Goal: Find contact information: Find contact information

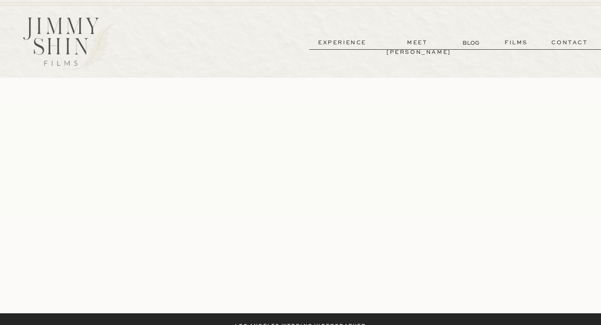
click at [583, 42] on p "contact" at bounding box center [570, 43] width 60 height 10
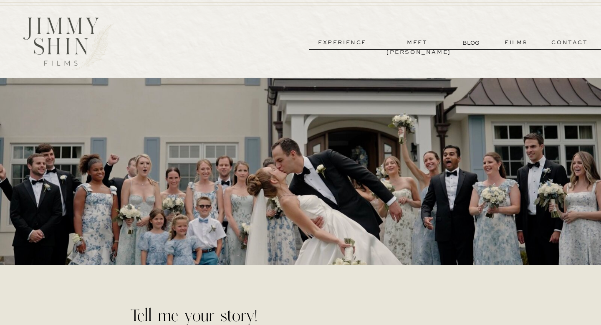
click at [414, 39] on p "meet [PERSON_NAME]" at bounding box center [418, 43] width 62 height 10
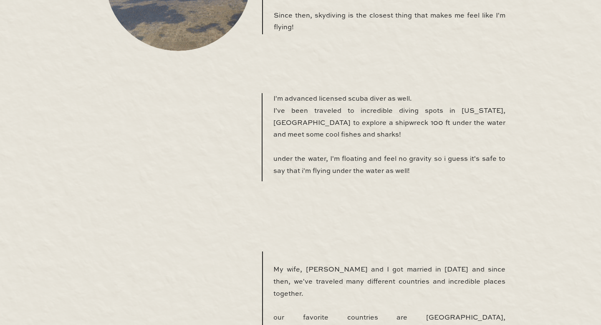
scroll to position [608, 0]
